Goal: Task Accomplishment & Management: Use online tool/utility

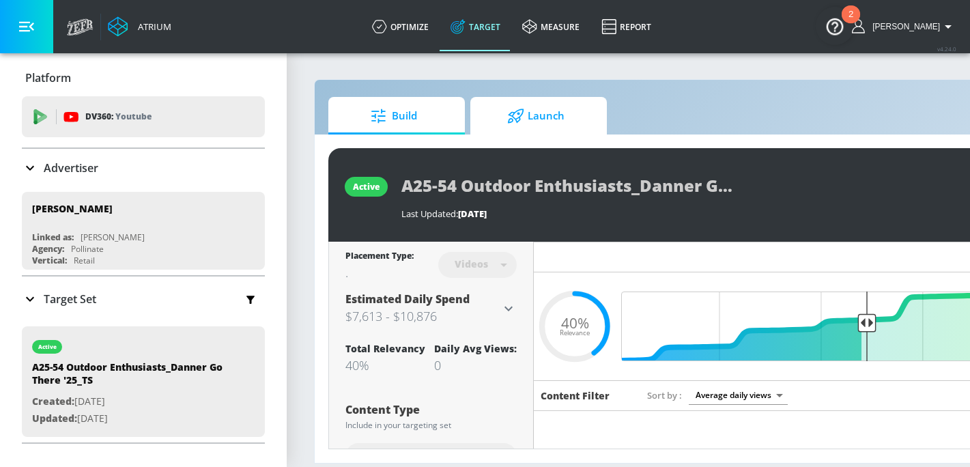
click at [534, 120] on span "Launch" at bounding box center [536, 116] width 104 height 33
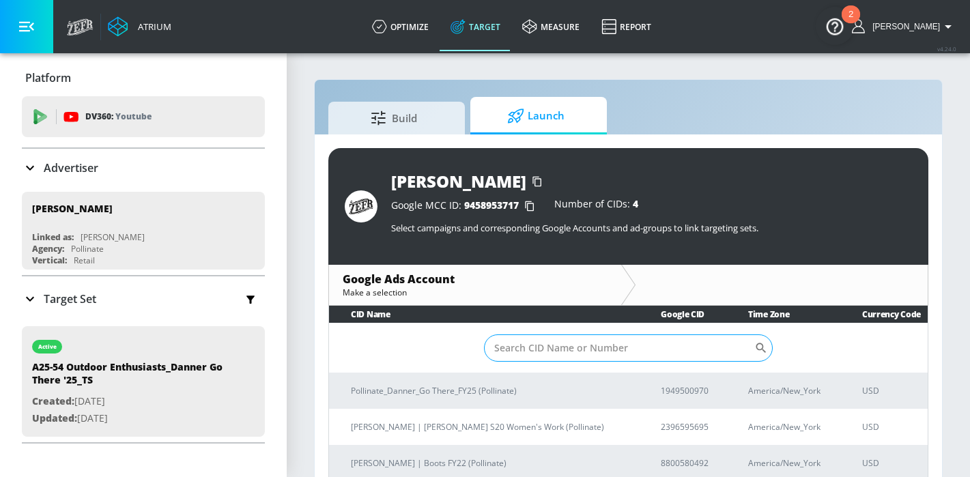
click at [615, 345] on input "Sort By" at bounding box center [619, 347] width 270 height 27
paste input "194-950-0970"
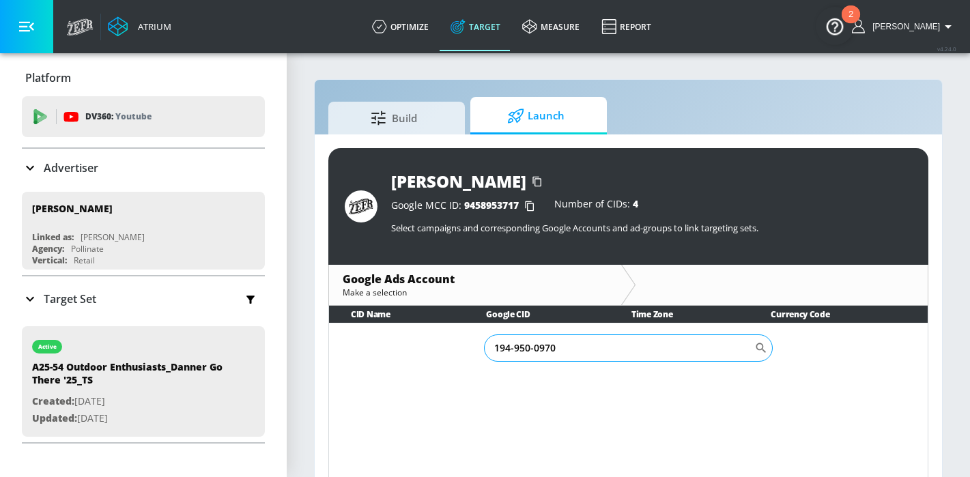
click at [534, 350] on input "194-950-0970" at bounding box center [619, 347] width 270 height 27
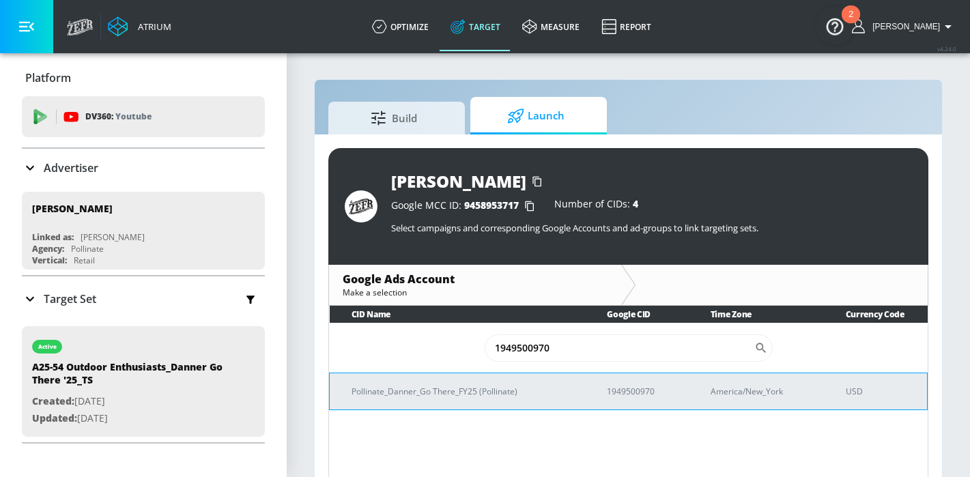
type input "1949500970"
click at [478, 390] on p "Pollinate_Danner_Go There_FY25 (Pollinate)" at bounding box center [463, 391] width 223 height 14
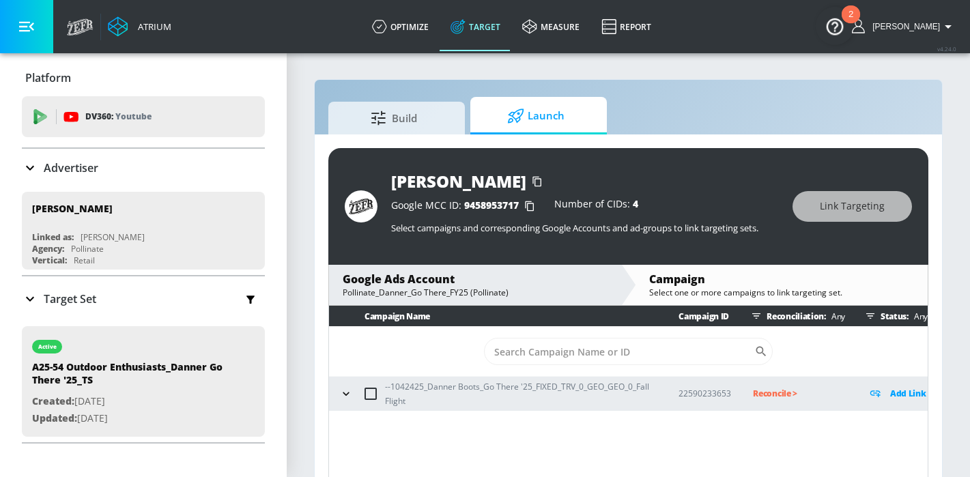
click at [343, 399] on icon "button" at bounding box center [346, 394] width 14 height 14
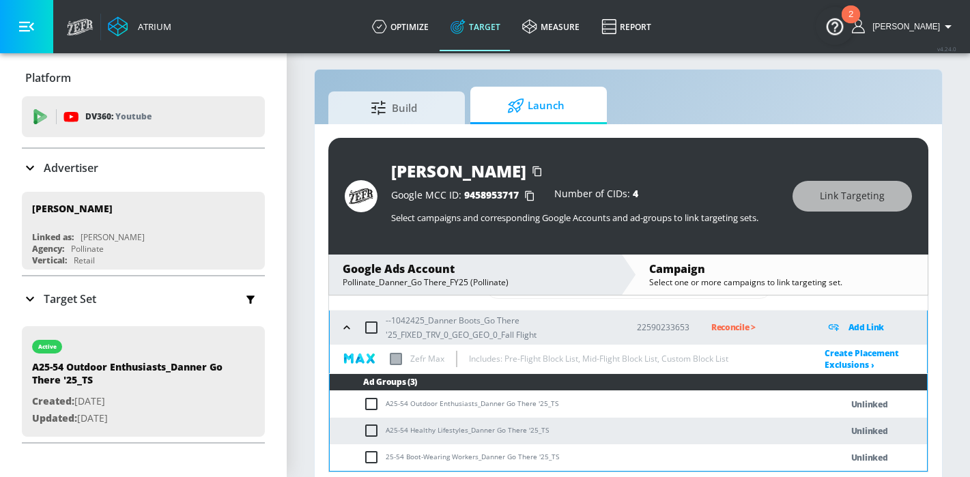
scroll to position [20, 0]
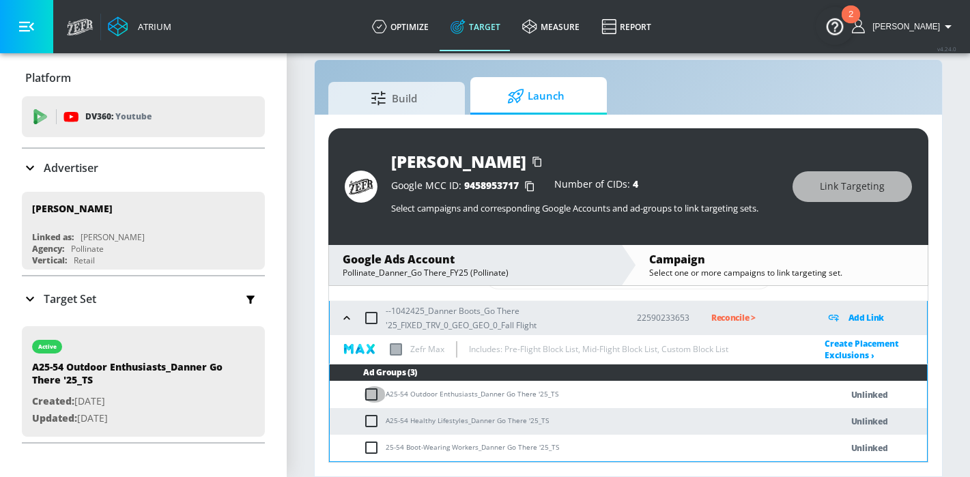
click at [369, 397] on input "checkbox" at bounding box center [374, 394] width 23 height 16
checkbox input "true"
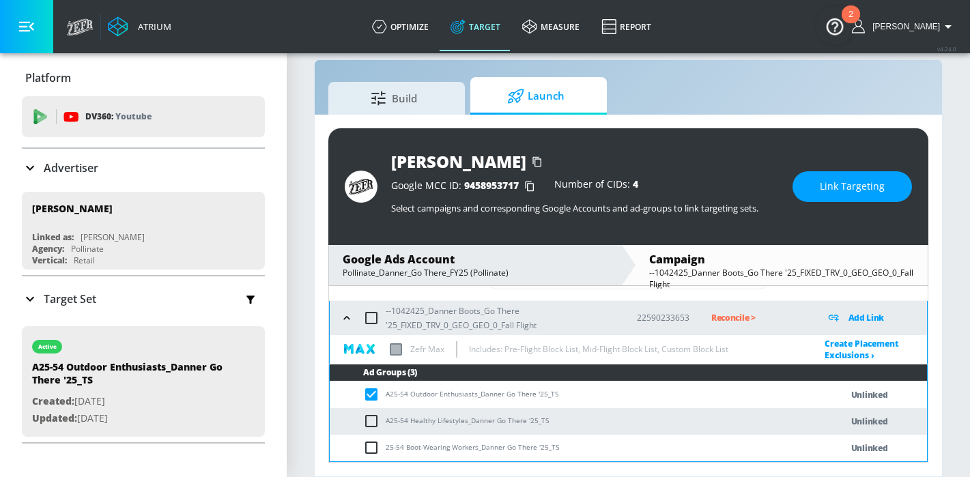
click at [888, 190] on button "Link Targeting" at bounding box center [851, 186] width 119 height 31
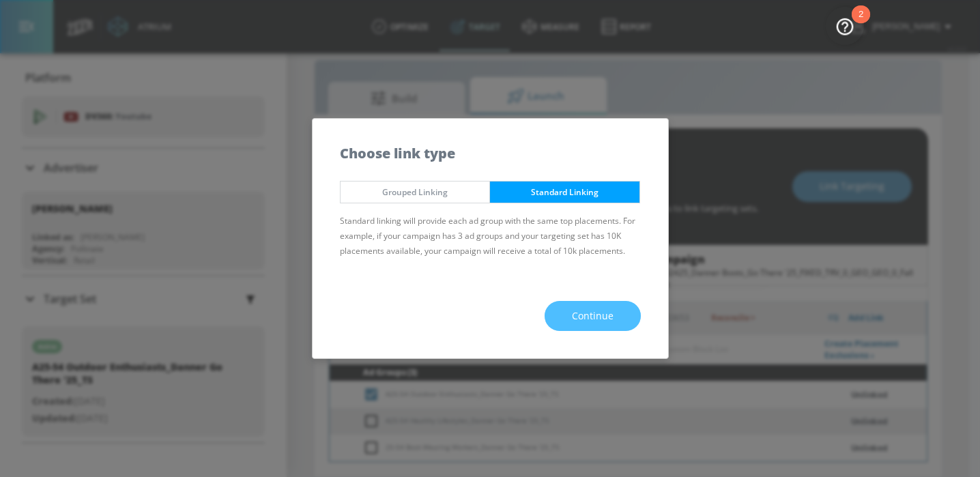
click at [593, 306] on button "Continue" at bounding box center [593, 316] width 96 height 31
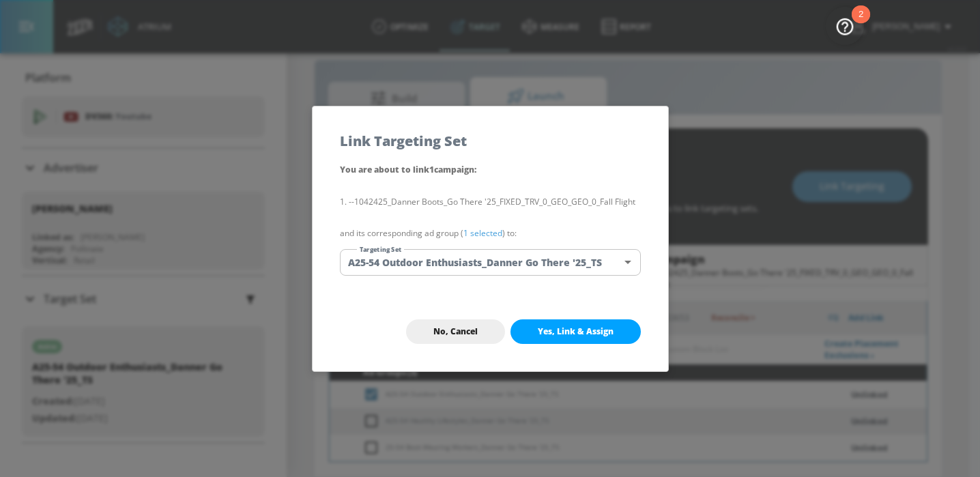
click at [577, 337] on button "Yes, Link & Assign" at bounding box center [576, 331] width 130 height 25
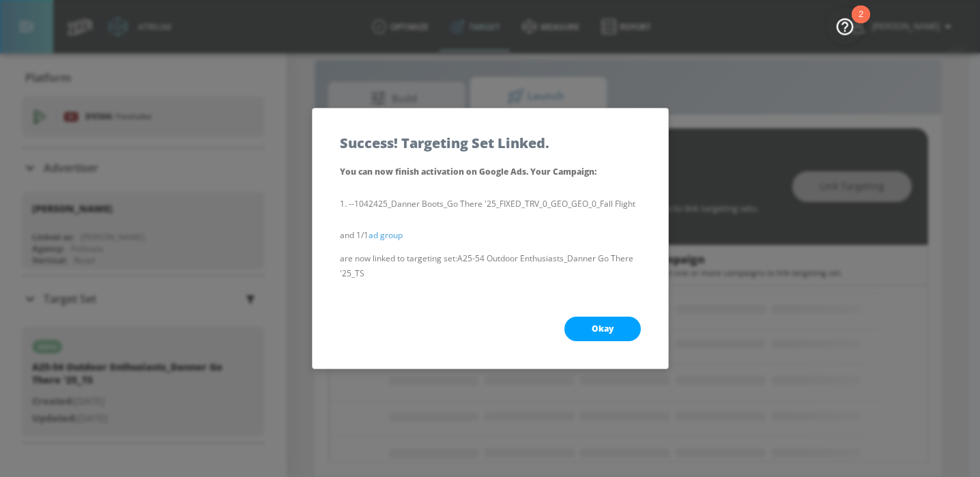
drag, startPoint x: 619, startPoint y: 317, endPoint x: 609, endPoint y: 328, distance: 15.5
click at [619, 317] on button "Okay" at bounding box center [602, 329] width 76 height 25
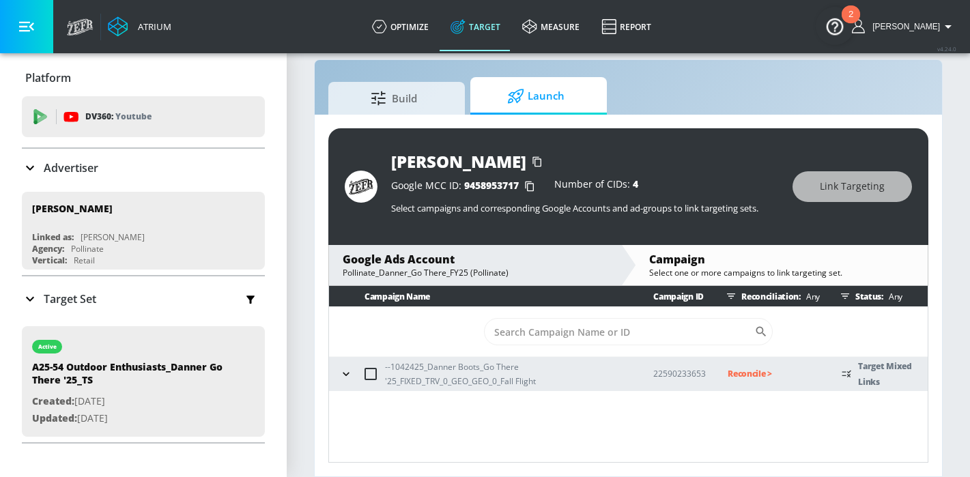
scroll to position [0, 0]
drag, startPoint x: 347, startPoint y: 372, endPoint x: 354, endPoint y: 377, distance: 8.7
click at [347, 371] on icon "button" at bounding box center [346, 374] width 14 height 14
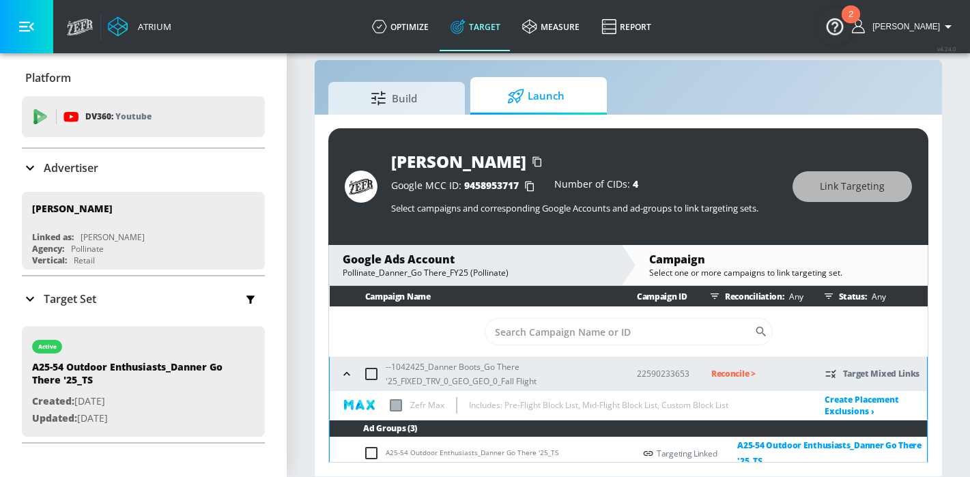
scroll to position [61, 0]
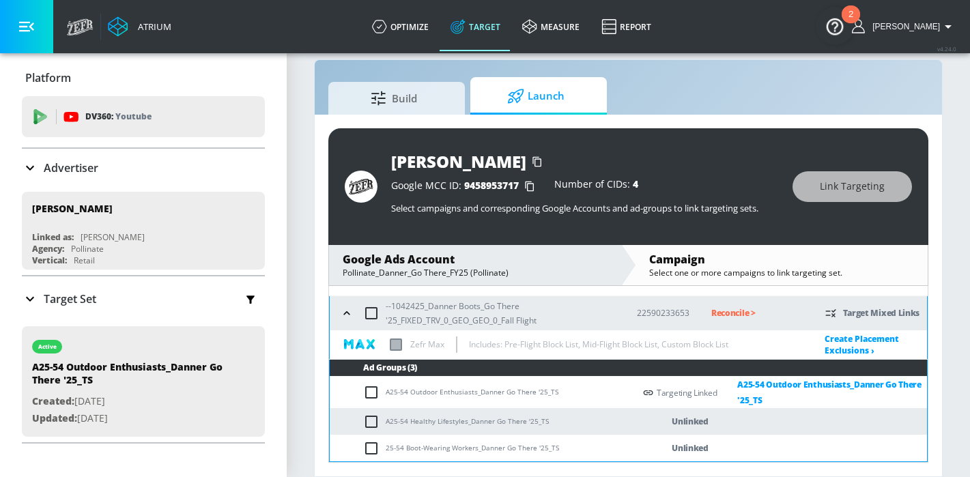
click at [376, 420] on input "checkbox" at bounding box center [374, 422] width 23 height 16
checkbox input "true"
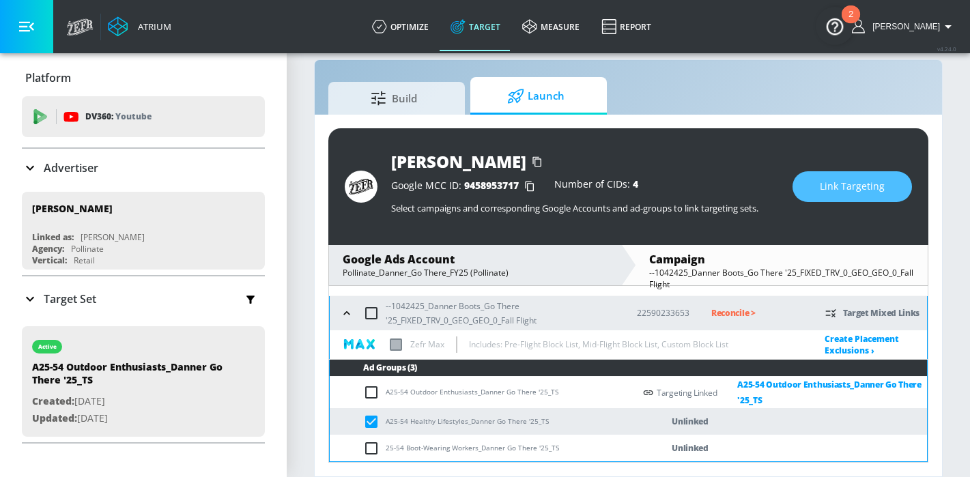
click at [857, 188] on span "Link Targeting" at bounding box center [852, 186] width 65 height 17
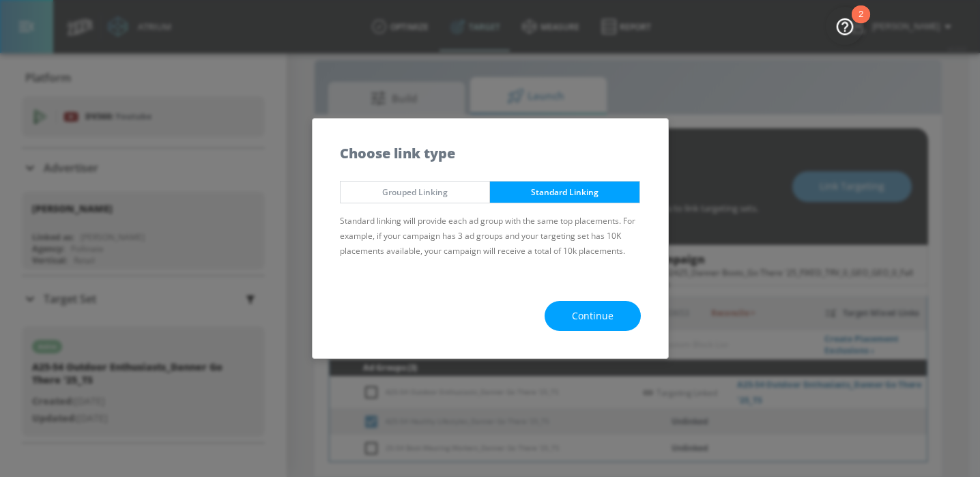
click at [593, 311] on span "Continue" at bounding box center [593, 316] width 42 height 17
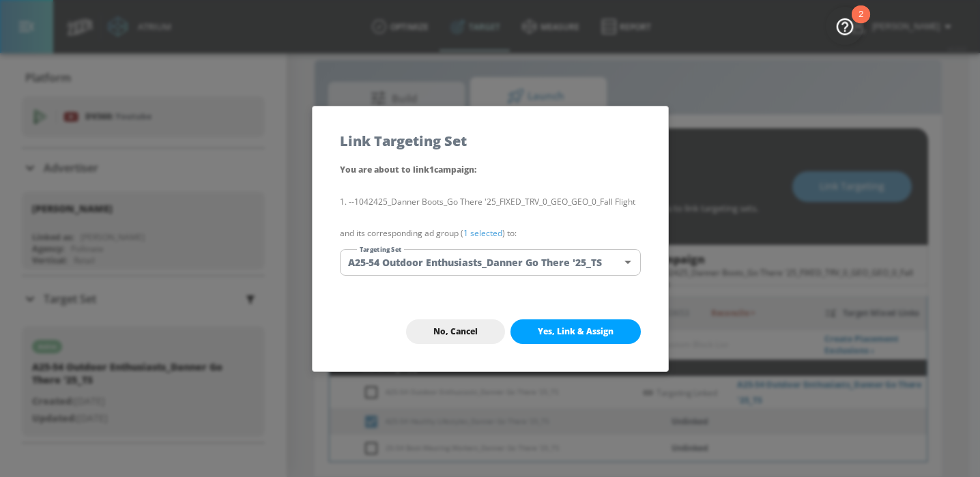
click at [548, 250] on body "Atrium optimize Target measure Report optimize Target measure Report v 4.24.0 H…" at bounding box center [490, 228] width 980 height 497
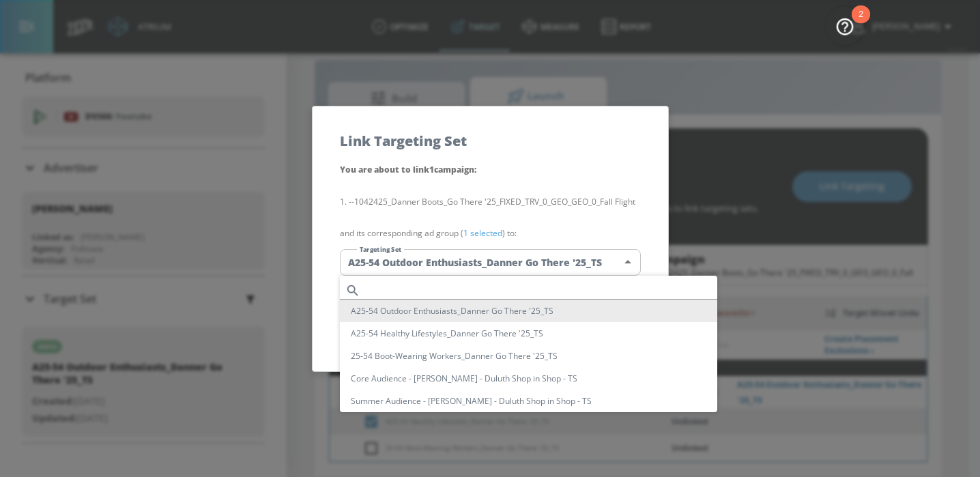
click at [504, 331] on li "A25-54 Healthy Lifestyles_Danner Go There '25_TS" at bounding box center [528, 333] width 377 height 23
type input "813732d2-bef0-4d9b-9dc4-681677fe94c0"
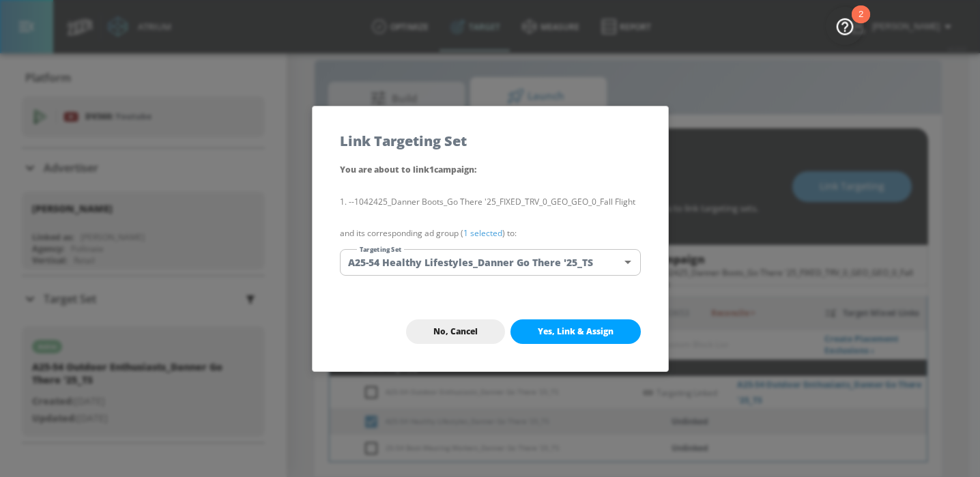
click at [555, 327] on span "Yes, Link & Assign" at bounding box center [576, 331] width 76 height 11
checkbox input "false"
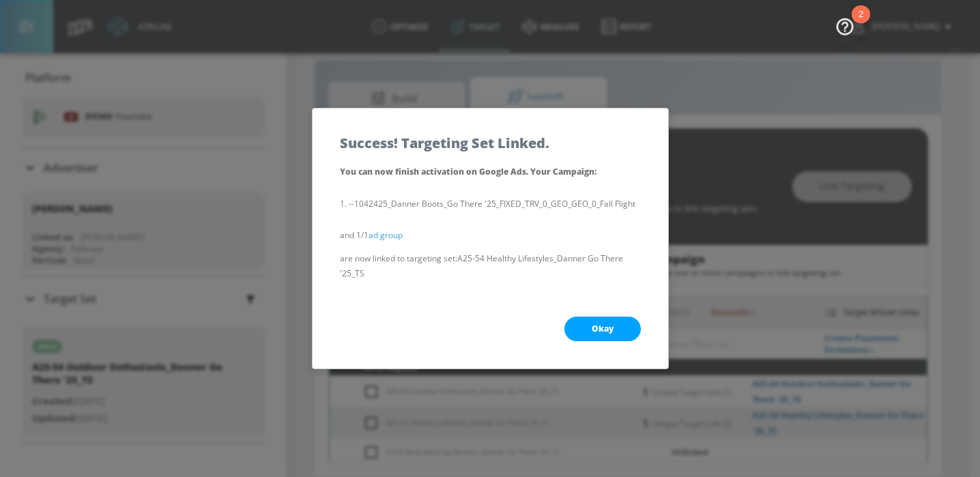
click at [585, 328] on button "Okay" at bounding box center [602, 329] width 76 height 25
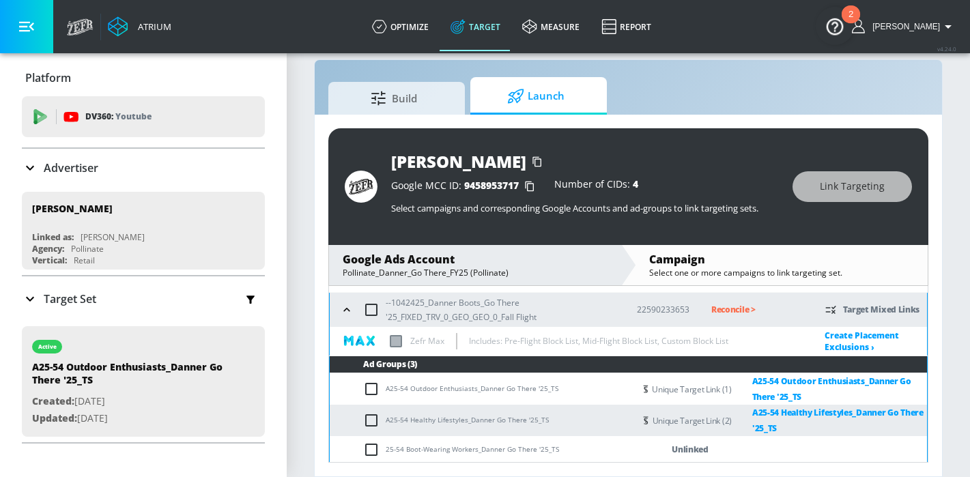
scroll to position [66, 0]
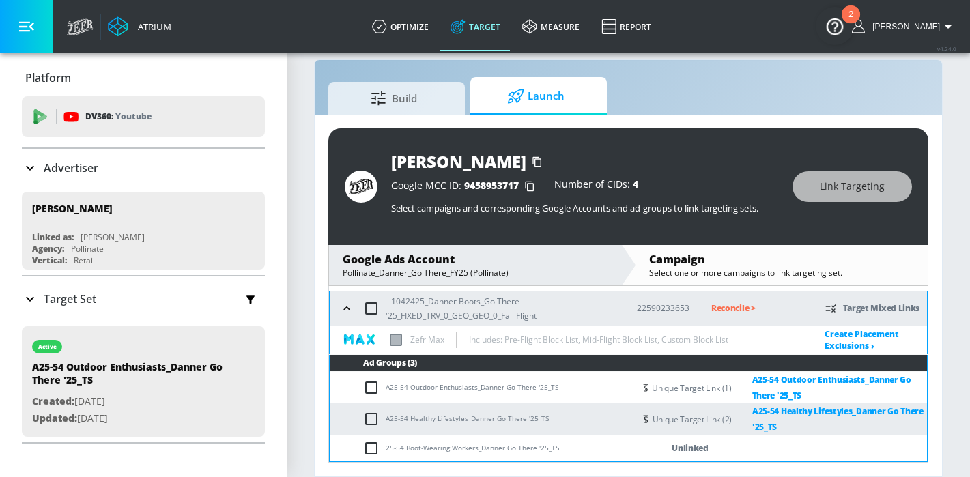
click at [371, 451] on input "checkbox" at bounding box center [374, 448] width 23 height 16
checkbox input "true"
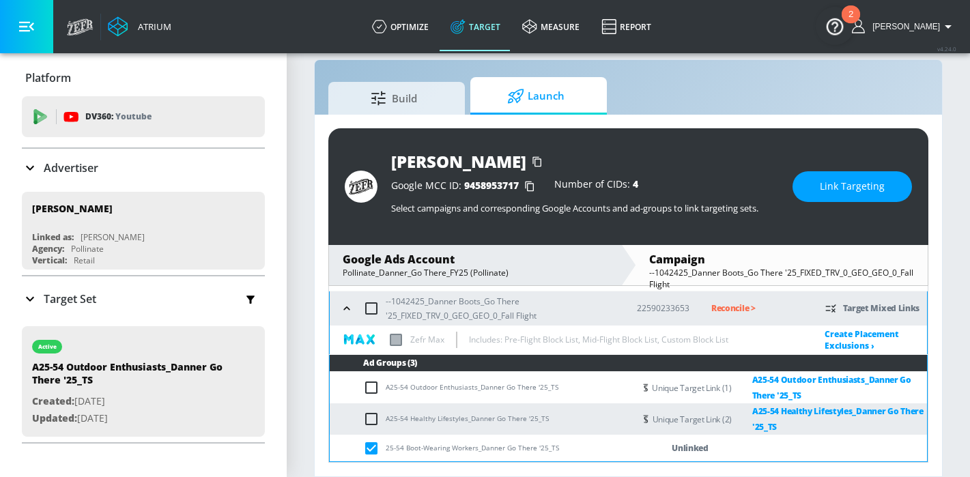
click at [807, 190] on button "Link Targeting" at bounding box center [851, 186] width 119 height 31
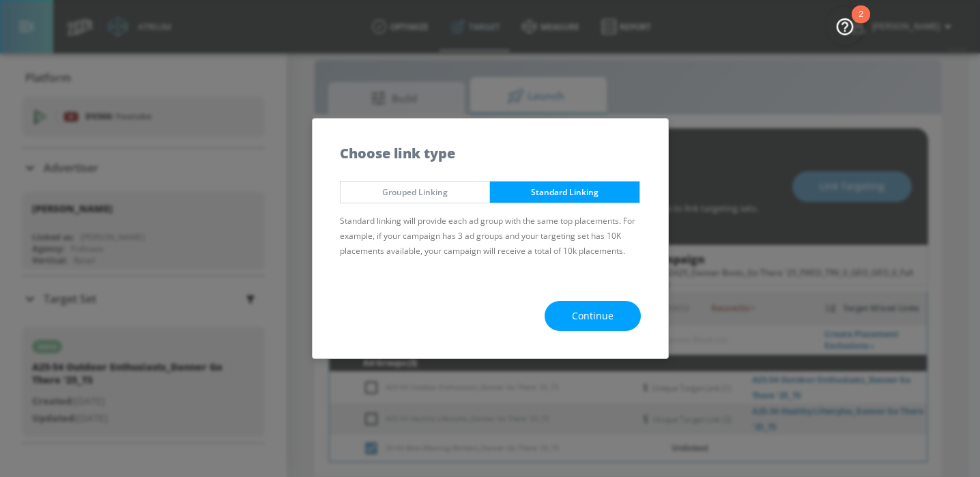
click at [499, 280] on div "Continue" at bounding box center [491, 316] width 356 height 85
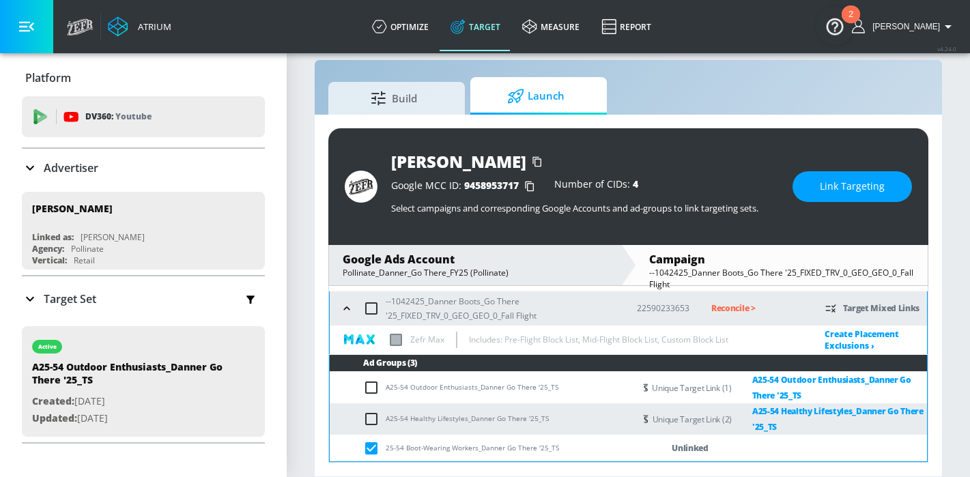
click at [842, 188] on span "Link Targeting" at bounding box center [852, 186] width 65 height 17
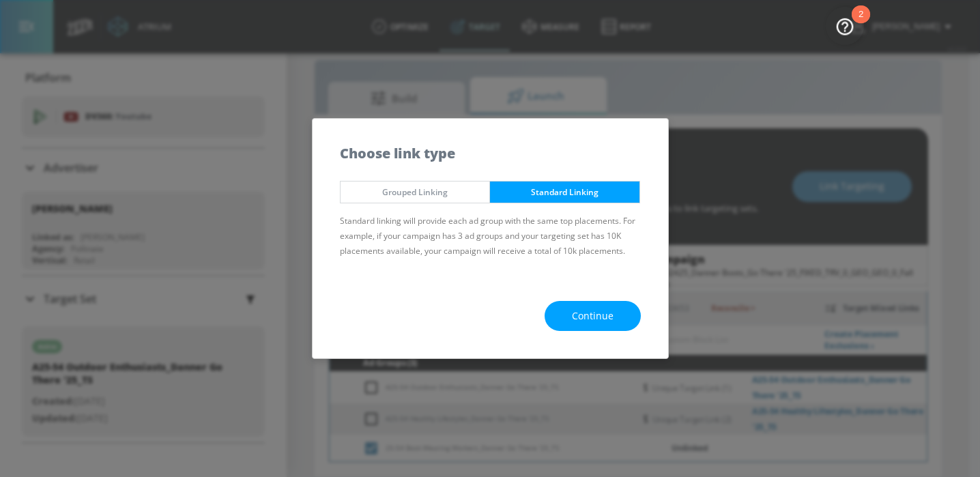
click at [591, 324] on span "Continue" at bounding box center [593, 316] width 42 height 17
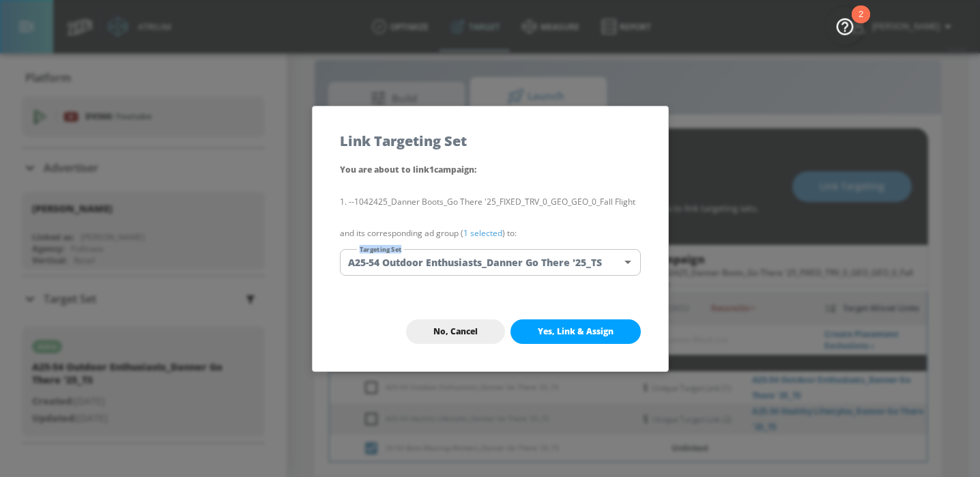
click at [567, 248] on div "You are about to link 1 campaign : --1042425_Danner Boots_Go There '25_FIXED_TR…" at bounding box center [491, 227] width 356 height 130
click at [564, 263] on body "Atrium optimize Target measure Report optimize Target measure Report v 4.24.0 H…" at bounding box center [490, 228] width 980 height 497
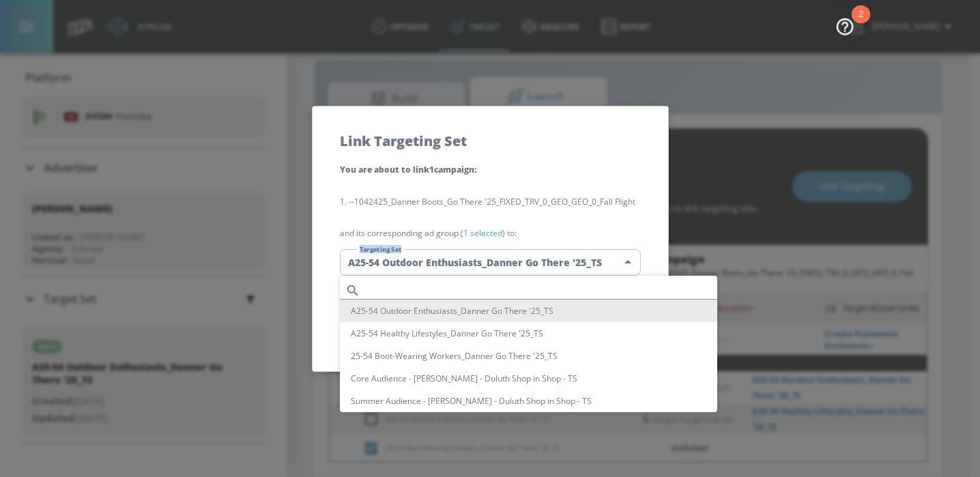
click at [511, 359] on li "25-54 Boot-Wearing Workers_Danner Go There '25_TS" at bounding box center [528, 356] width 377 height 23
type input "b3b6b49b-0287-41c8-80b9-c7e76bf8a676"
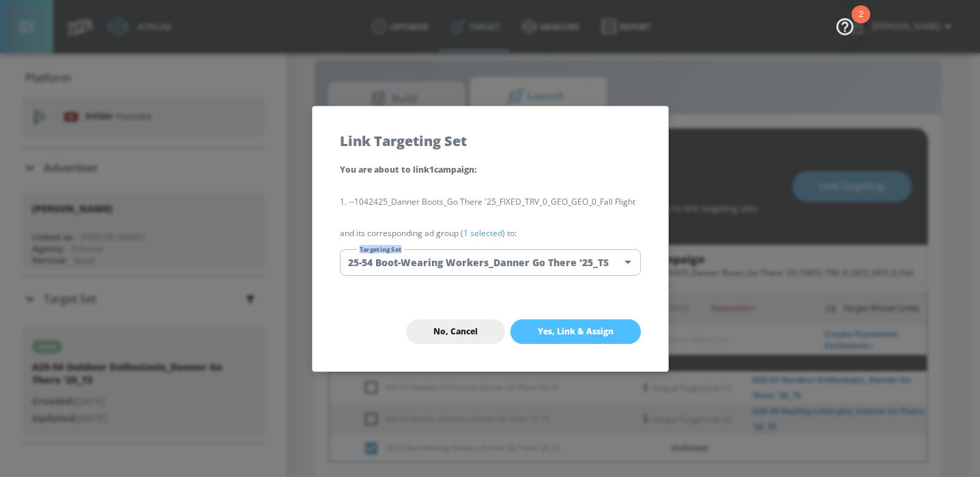
click at [561, 333] on span "Yes, Link & Assign" at bounding box center [576, 331] width 76 height 11
checkbox input "false"
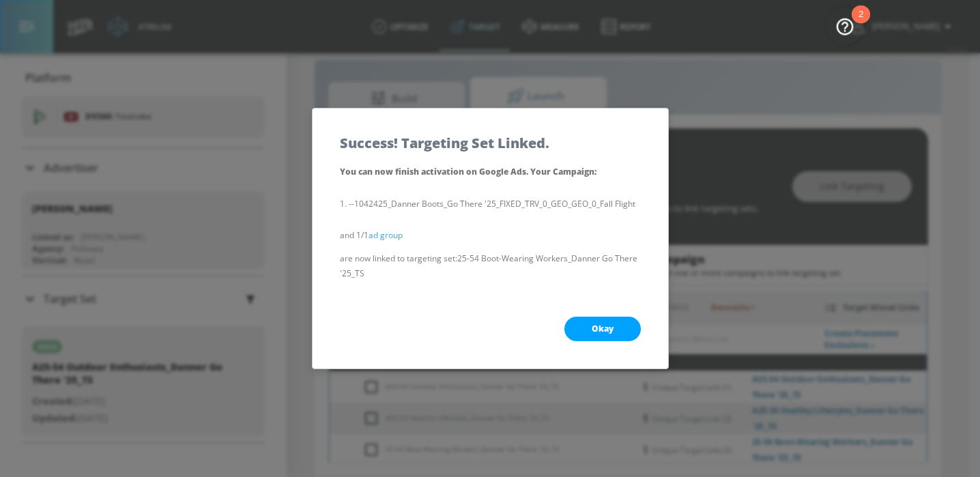
click at [577, 327] on button "Okay" at bounding box center [602, 329] width 76 height 25
